Goal: Task Accomplishment & Management: Manage account settings

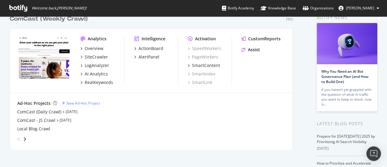
scroll to position [32, 0]
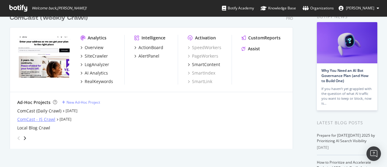
click at [44, 119] on div "ComCast - JS Crawl" at bounding box center [36, 119] width 38 height 6
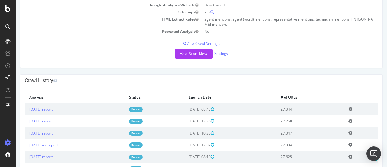
scroll to position [131, 0]
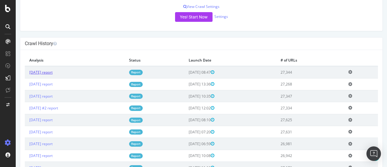
click at [53, 75] on link "[DATE] report" at bounding box center [40, 72] width 23 height 5
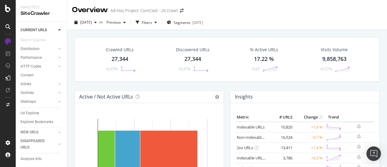
scroll to position [35, 0]
click at [30, 48] on div "Distribution" at bounding box center [30, 47] width 19 height 6
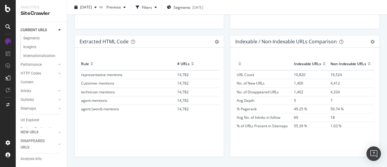
scroll to position [955, 0]
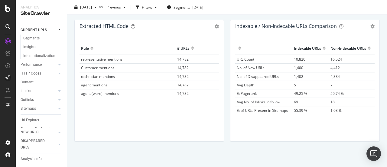
click at [184, 83] on span "14,782" at bounding box center [182, 84] width 11 height 5
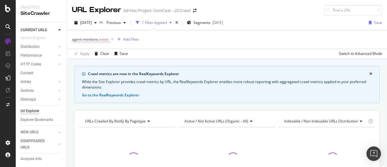
click at [102, 38] on span "exists" at bounding box center [104, 39] width 10 height 5
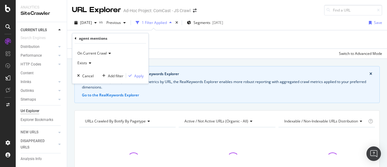
click at [89, 61] on icon at bounding box center [89, 63] width 4 height 4
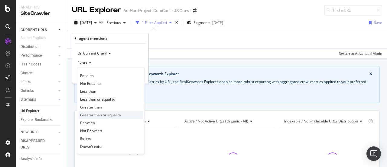
click at [100, 114] on span "Greater than or equal to" at bounding box center [100, 114] width 41 height 5
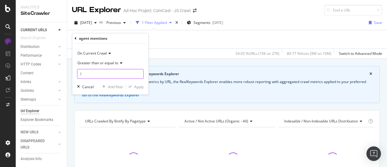
type input "1"
click at [138, 73] on input "1" at bounding box center [110, 74] width 67 height 10
click at [139, 85] on div "Apply" at bounding box center [138, 86] width 9 height 5
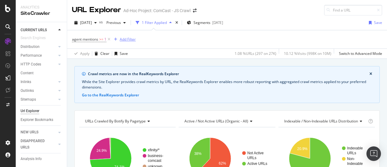
click at [128, 40] on div "Add Filter" at bounding box center [128, 39] width 16 height 5
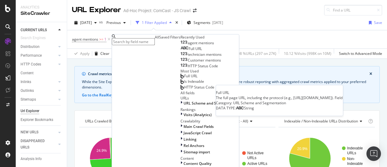
click at [189, 51] on span "Full URL" at bounding box center [195, 48] width 13 height 5
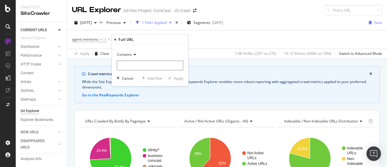
click at [126, 56] on span "Contains" at bounding box center [124, 54] width 15 height 5
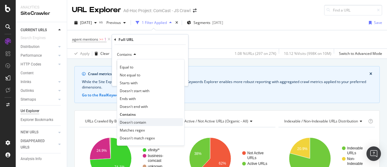
click at [137, 119] on span "Doesn't contain" at bounding box center [133, 121] width 26 height 5
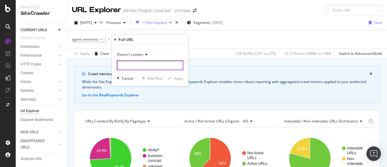
click at [137, 64] on input "text" at bounding box center [150, 65] width 67 height 10
type input "?"
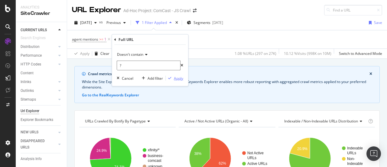
click at [176, 80] on button "Apply" at bounding box center [175, 78] width 18 height 6
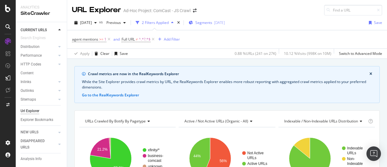
click at [209, 20] on span "Segments" at bounding box center [203, 22] width 17 height 5
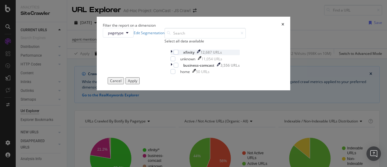
click at [170, 55] on div "modal" at bounding box center [171, 52] width 3 height 5
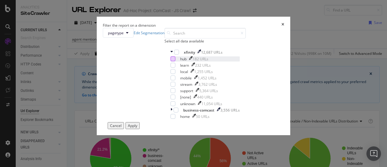
click at [170, 61] on div "modal" at bounding box center [172, 58] width 5 height 5
click at [170, 93] on div "modal" at bounding box center [172, 90] width 5 height 5
click at [170, 67] on div "modal" at bounding box center [172, 65] width 5 height 5
drag, startPoint x: 145, startPoint y: 131, endPoint x: 145, endPoint y: 123, distance: 7.6
click at [170, 99] on div "modal" at bounding box center [172, 96] width 5 height 5
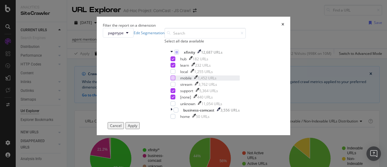
click at [170, 80] on div "modal" at bounding box center [172, 77] width 5 height 5
click at [140, 129] on button "Apply" at bounding box center [132, 125] width 14 height 7
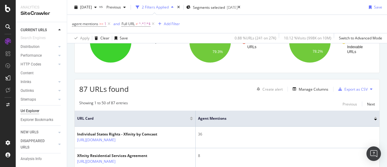
scroll to position [121, 0]
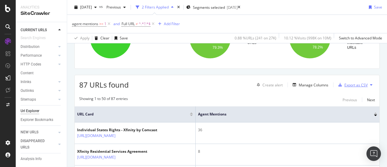
click at [351, 86] on div "Export as CSV" at bounding box center [355, 84] width 23 height 5
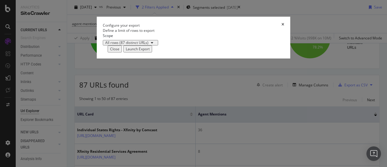
click at [150, 51] on div "Launch Export" at bounding box center [138, 48] width 24 height 5
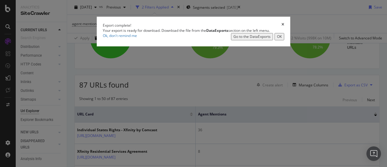
click at [268, 39] on div "Go to the DataExports" at bounding box center [251, 36] width 37 height 5
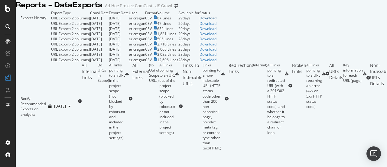
click at [216, 21] on div "Download" at bounding box center [208, 17] width 17 height 5
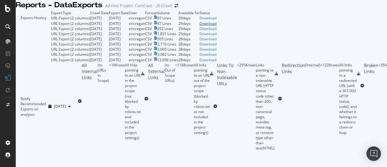
click at [216, 26] on div "Download" at bounding box center [208, 23] width 17 height 5
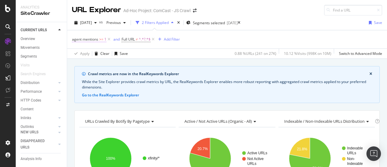
click at [89, 39] on span "agent mentions" at bounding box center [85, 39] width 26 height 5
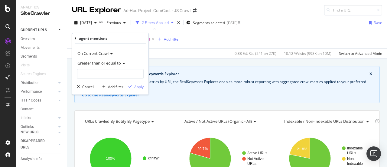
click at [75, 38] on icon at bounding box center [76, 38] width 2 height 4
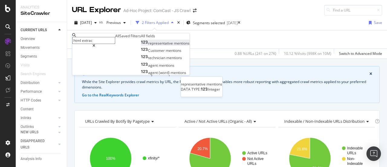
type input "html extrac"
click at [174, 46] on span "mentions" at bounding box center [182, 43] width 16 height 5
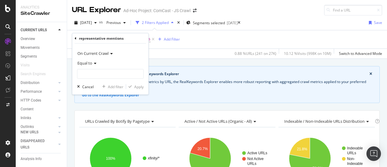
click at [89, 62] on span "Equal to" at bounding box center [84, 62] width 15 height 5
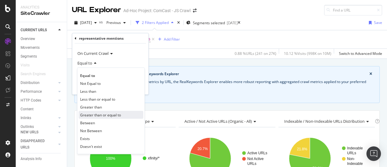
click at [97, 114] on span "Greater than or equal to" at bounding box center [100, 114] width 41 height 5
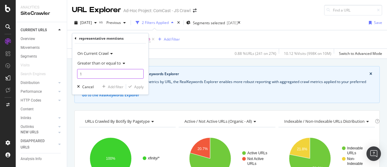
type input "1"
click at [139, 71] on input "1" at bounding box center [110, 74] width 67 height 10
click at [138, 86] on div "Apply" at bounding box center [138, 86] width 9 height 5
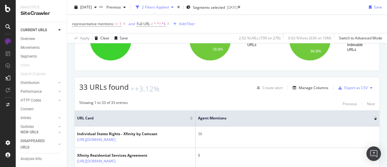
scroll to position [115, 0]
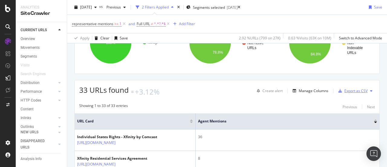
click at [352, 88] on div "Export as CSV" at bounding box center [355, 90] width 23 height 5
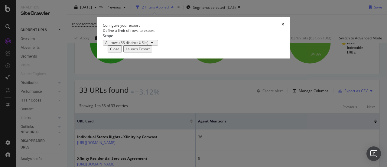
click at [150, 51] on div "Launch Export" at bounding box center [138, 48] width 24 height 5
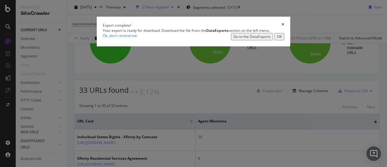
click at [270, 39] on div "Go to the DataExports" at bounding box center [251, 36] width 37 height 5
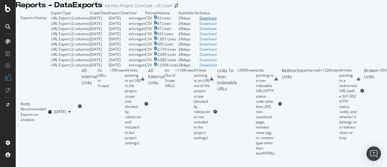
click at [216, 21] on div "Download" at bounding box center [208, 17] width 17 height 5
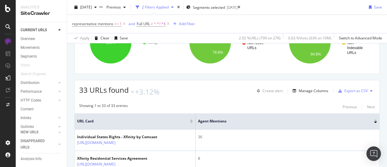
scroll to position [114, 0]
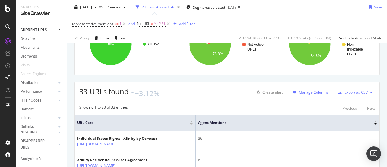
click at [313, 89] on div "Manage Columns" at bounding box center [314, 91] width 30 height 5
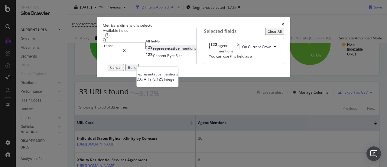
type input "repre"
click at [146, 51] on div "representative mentions" at bounding box center [171, 48] width 50 height 5
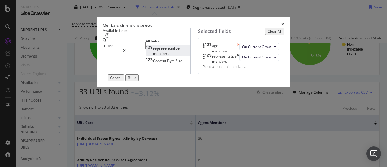
click at [239, 53] on icon "times" at bounding box center [238, 48] width 3 height 10
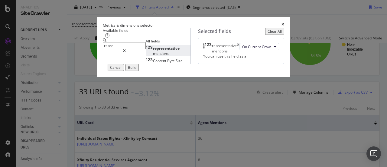
click at [136, 70] on div "Build" at bounding box center [132, 67] width 8 height 5
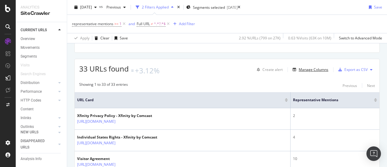
scroll to position [135, 0]
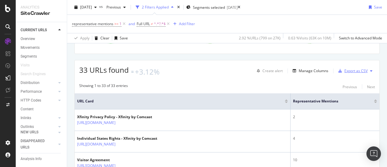
click at [356, 69] on div "Export as CSV" at bounding box center [355, 70] width 23 height 5
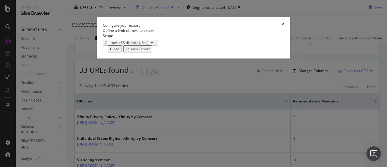
click at [150, 51] on div "Launch Export" at bounding box center [138, 48] width 24 height 5
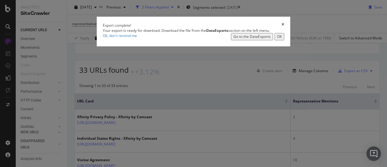
click at [260, 39] on div "Go to the DataExports" at bounding box center [251, 36] width 37 height 5
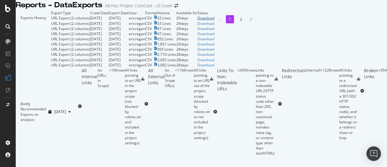
click at [214, 21] on div "Download" at bounding box center [205, 17] width 17 height 5
click at [6, 11] on icon at bounding box center [7, 8] width 5 height 7
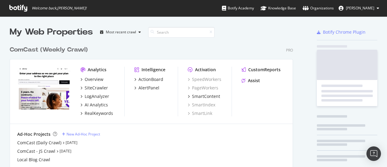
scroll to position [162, 378]
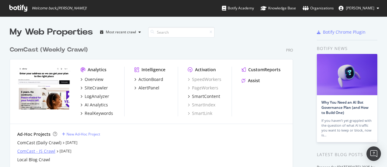
click at [47, 150] on div "ComCast - JS Crawl" at bounding box center [36, 151] width 38 height 6
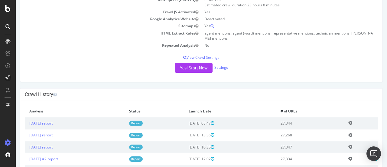
scroll to position [81, 0]
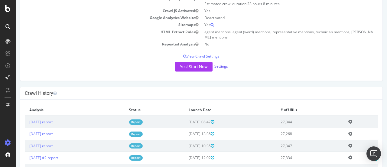
click at [222, 69] on link "Settings" at bounding box center [221, 65] width 14 height 5
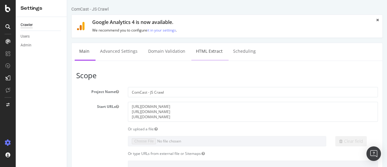
click at [210, 51] on link "HTML Extract" at bounding box center [209, 51] width 36 height 17
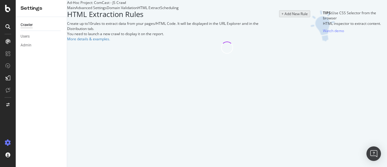
select select "count"
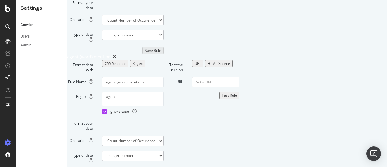
scroll to position [113, 0]
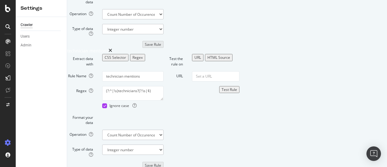
scroll to position [380, 0]
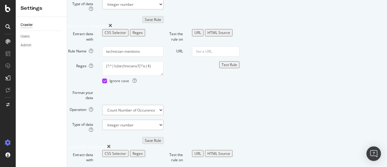
type textarea "(?:^|\s)agent?(?:\s|$)"
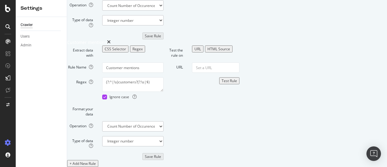
scroll to position [528, 0]
type textarea "(?:^|\s)representative?(?:\s|$)"
type textarea "(?:^|\s)technician?(?:\s|$)"
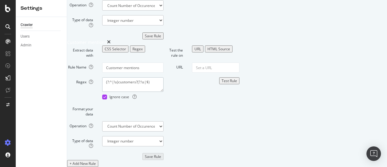
click at [164, 92] on textarea "(?:^|\s)customers?(?:\s|$)" at bounding box center [132, 84] width 61 height 15
type textarea "(?:^|\s)customer?(?:\s|$)"
click at [164, 153] on button "Save Rule" at bounding box center [152, 156] width 21 height 7
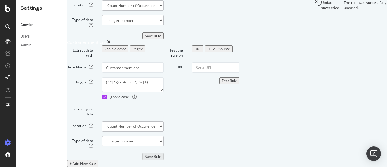
click at [161, 38] on div "Save Rule" at bounding box center [153, 35] width 16 height 5
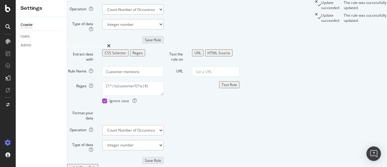
scroll to position [426, 0]
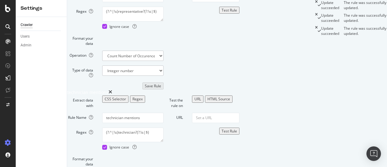
scroll to position [226, 0]
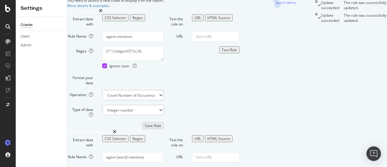
scroll to position [0, 0]
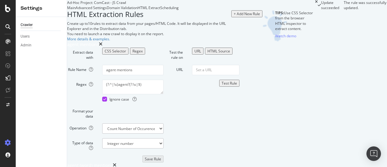
click at [76, 10] on div "Main" at bounding box center [71, 7] width 8 height 5
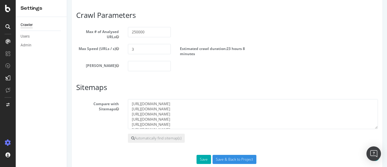
scroll to position [467, 0]
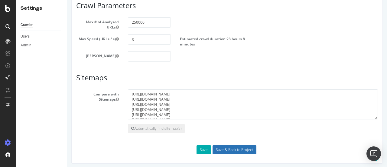
click at [233, 147] on input "Save & Back to Project" at bounding box center [235, 149] width 44 height 9
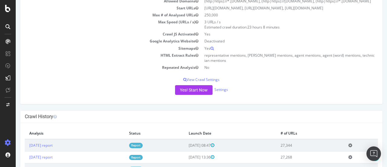
scroll to position [128, 0]
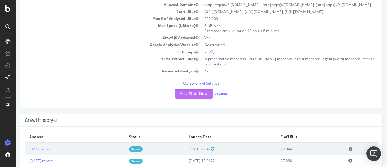
click at [195, 97] on button "Yes! Start Now" at bounding box center [193, 94] width 37 height 10
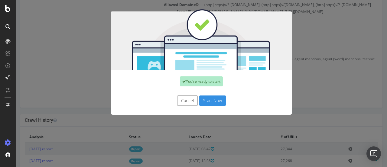
click at [214, 102] on button "Start Now" at bounding box center [212, 100] width 27 height 10
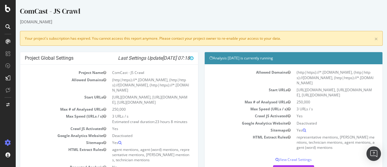
scroll to position [0, 0]
click at [7, 7] on icon at bounding box center [7, 8] width 5 height 7
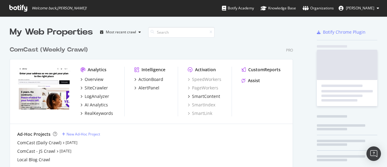
scroll to position [162, 378]
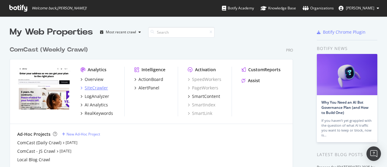
click at [99, 89] on div "SiteCrawler" at bounding box center [96, 88] width 23 height 6
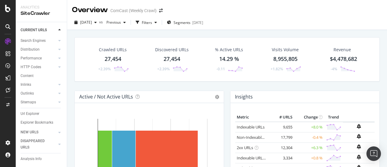
scroll to position [42, 0]
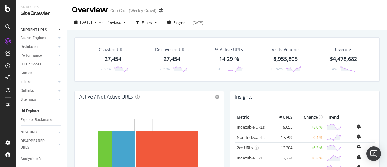
click at [34, 108] on div "Url Explorer" at bounding box center [30, 111] width 19 height 6
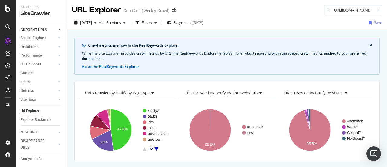
scroll to position [0, 72]
type input "[URL][DOMAIN_NAME]"
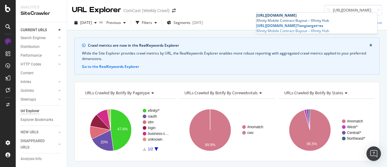
click at [297, 17] on span "[URL][DOMAIN_NAME]" at bounding box center [276, 15] width 40 height 5
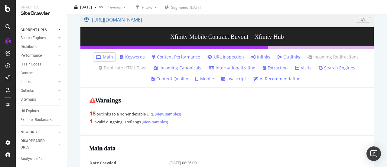
scroll to position [69, 0]
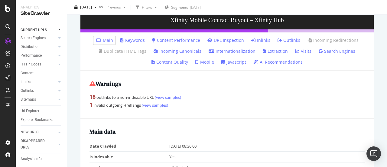
click at [260, 41] on link "Inlinks" at bounding box center [260, 40] width 19 height 6
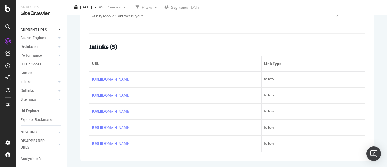
scroll to position [196, 0]
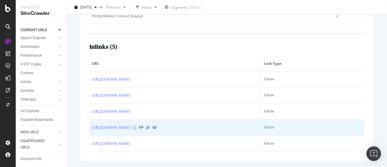
click at [136, 125] on icon at bounding box center [135, 127] width 4 height 4
